Goal: Check status: Check status

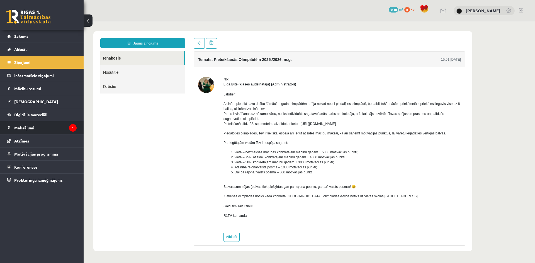
scroll to position [6, 0]
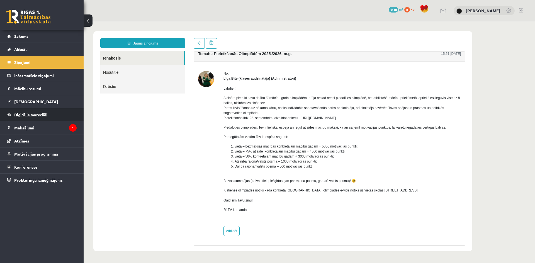
click at [49, 118] on link "Digitālie materiāli" at bounding box center [41, 114] width 69 height 13
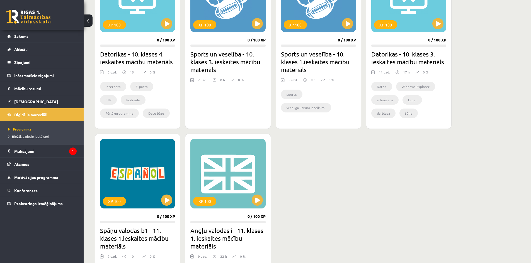
scroll to position [360, 0]
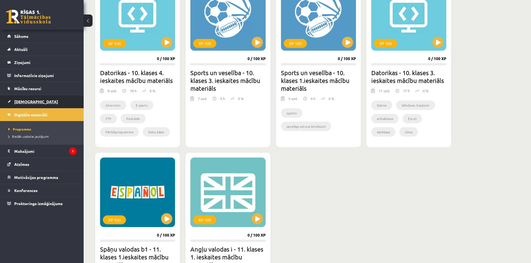
click at [30, 101] on span "[DEMOGRAPHIC_DATA]" at bounding box center [36, 101] width 44 height 5
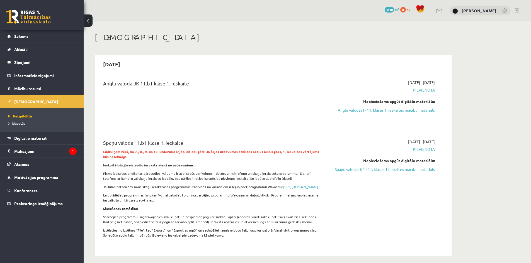
click at [29, 121] on link "Izlabotās" at bounding box center [43, 123] width 70 height 5
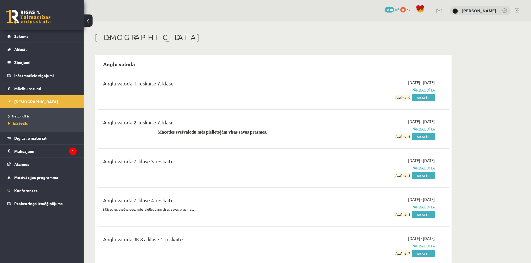
click at [406, 9] on span "0" at bounding box center [403, 10] width 6 height 6
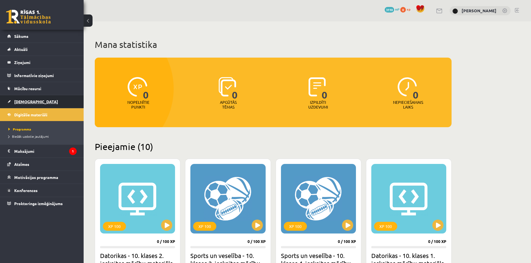
click at [25, 100] on span "[DEMOGRAPHIC_DATA]" at bounding box center [36, 101] width 44 height 5
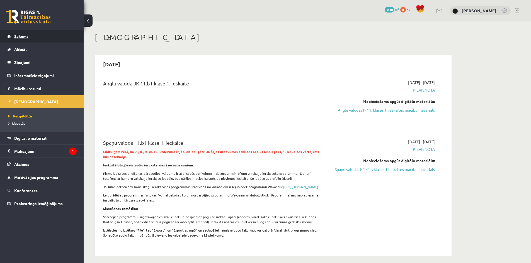
click at [38, 36] on link "Sākums" at bounding box center [41, 36] width 69 height 13
